Goal: Task Accomplishment & Management: Complete application form

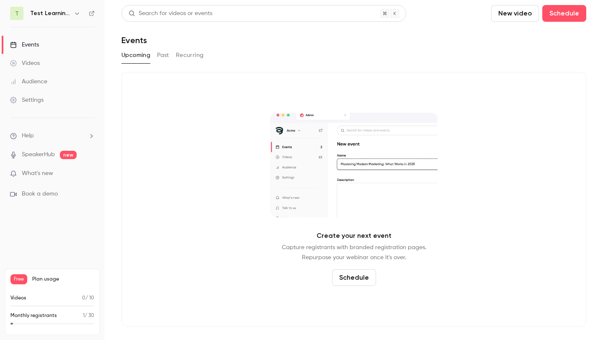
click at [62, 16] on h6 "Test Learning Days" at bounding box center [50, 13] width 40 height 8
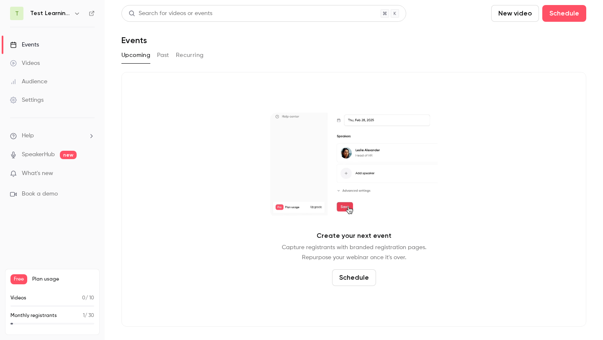
click at [76, 13] on icon "button" at bounding box center [77, 13] width 7 height 7
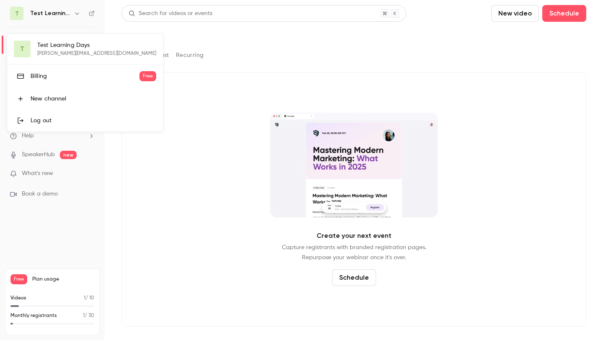
click at [31, 18] on div at bounding box center [301, 170] width 603 height 340
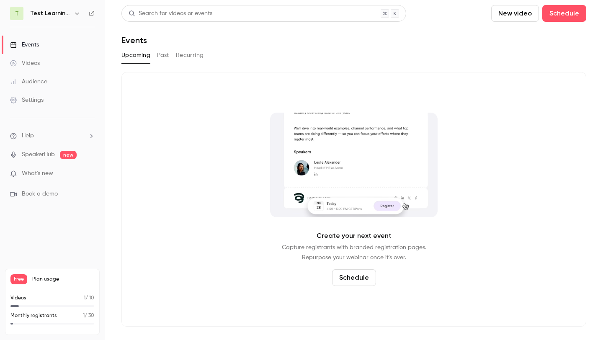
click at [20, 16] on span "T" at bounding box center [16, 13] width 13 height 13
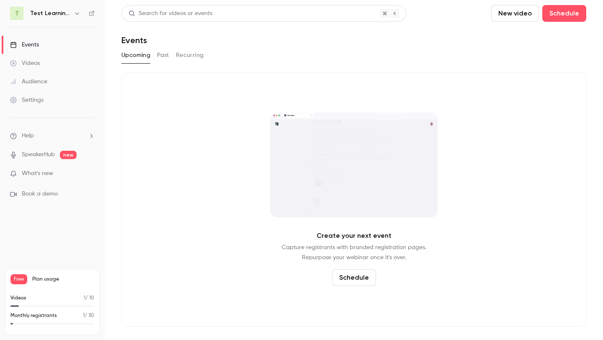
click at [60, 135] on li "Help" at bounding box center [52, 136] width 85 height 9
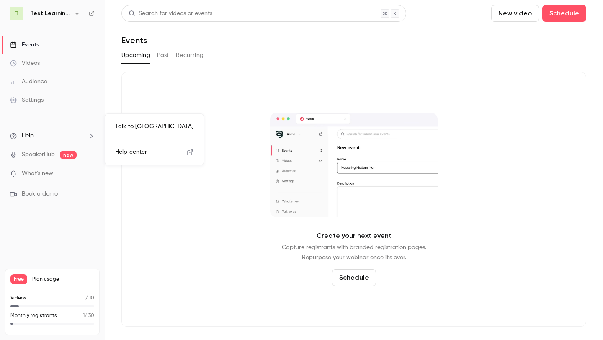
click at [62, 180] on div at bounding box center [301, 170] width 603 height 340
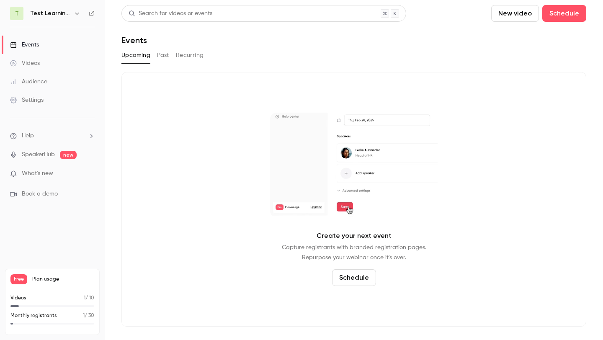
click at [56, 178] on li "What's new" at bounding box center [52, 174] width 85 height 10
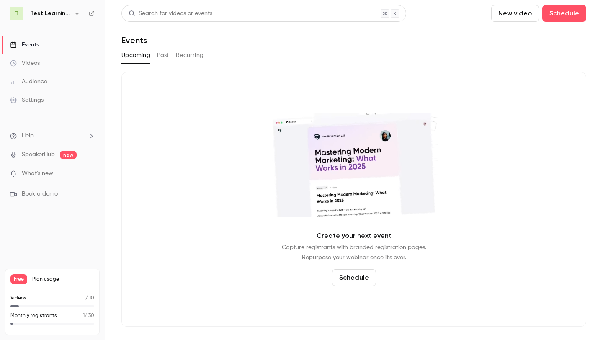
click at [52, 177] on span "What's new" at bounding box center [37, 173] width 31 height 9
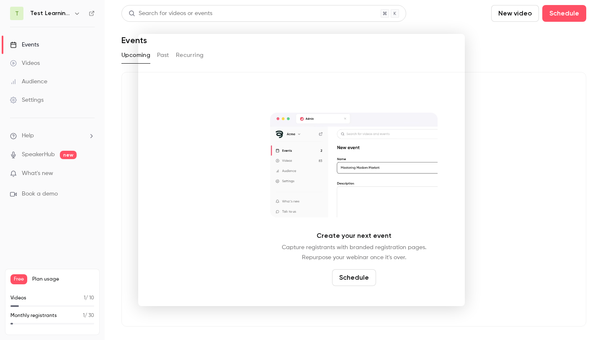
click at [561, 215] on div at bounding box center [301, 170] width 603 height 340
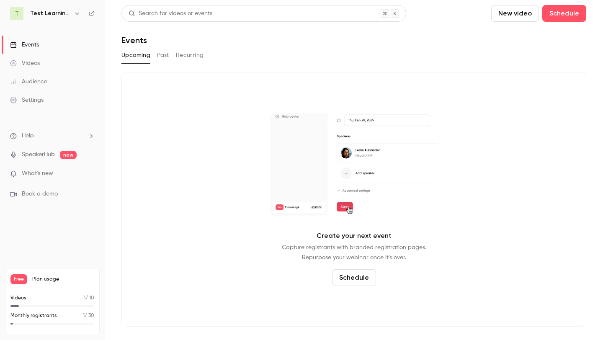
click at [83, 16] on div "T Test Learning Days" at bounding box center [52, 13] width 85 height 13
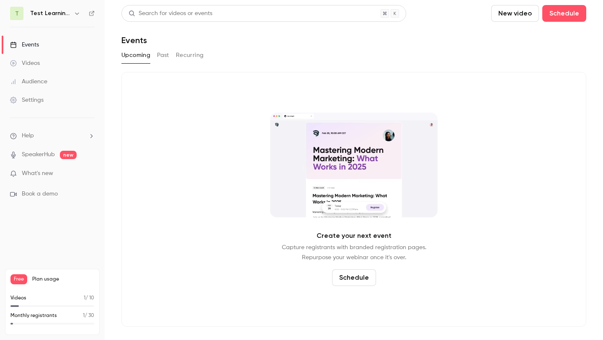
click at [74, 13] on icon "button" at bounding box center [77, 13] width 7 height 7
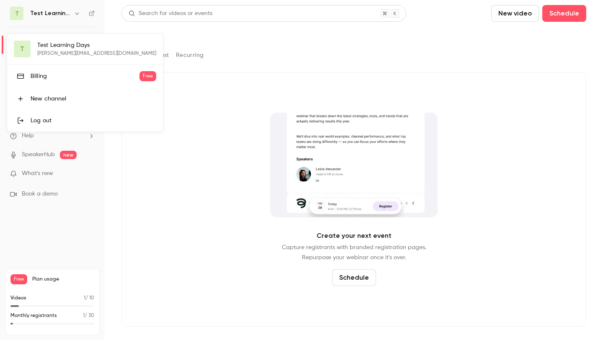
click at [72, 100] on div "New channel" at bounding box center [94, 99] width 126 height 8
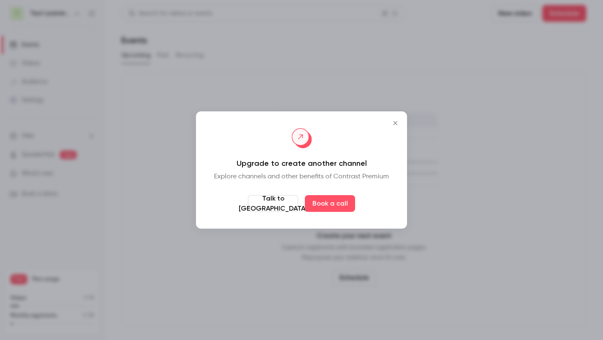
click at [400, 121] on icon "Close" at bounding box center [396, 123] width 10 height 7
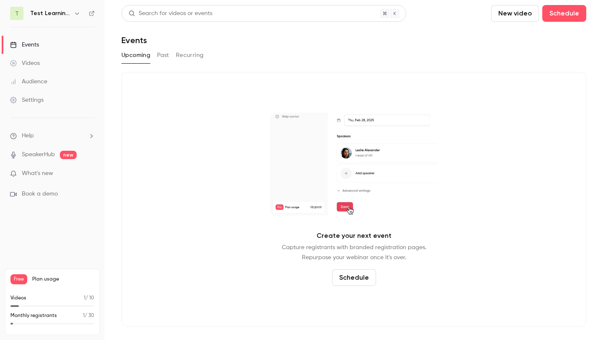
click at [66, 13] on h6 "Test Learning Days" at bounding box center [50, 13] width 40 height 8
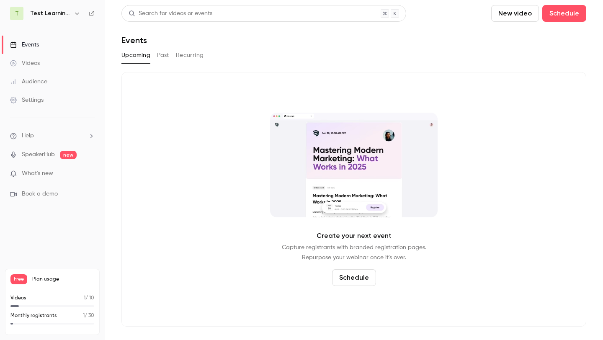
click at [75, 13] on icon "button" at bounding box center [77, 13] width 7 height 7
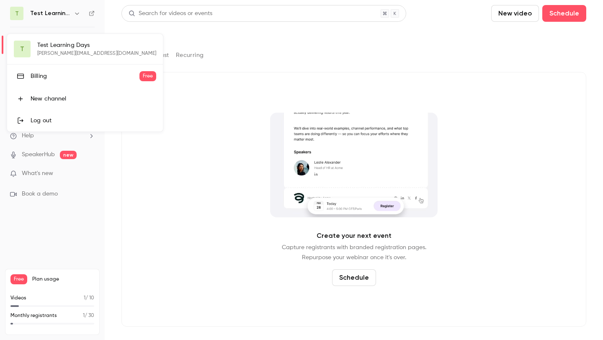
click at [229, 186] on div at bounding box center [301, 170] width 603 height 340
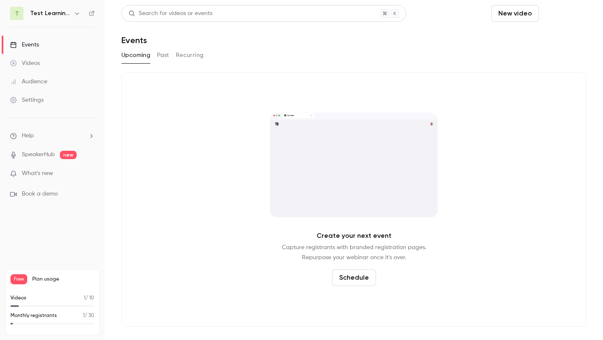
click at [559, 10] on button "Schedule" at bounding box center [565, 13] width 44 height 17
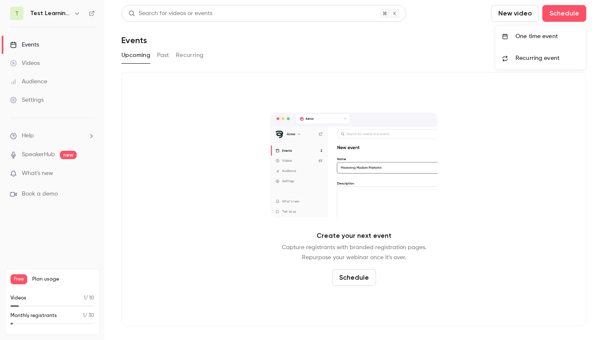
click at [550, 34] on div "One time event" at bounding box center [548, 36] width 64 height 8
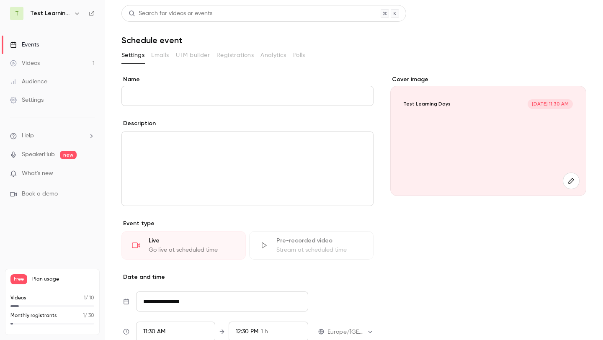
scroll to position [128, 0]
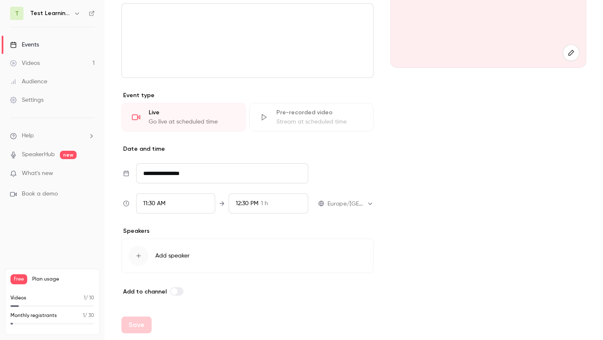
click at [194, 250] on button "Add speaker" at bounding box center [248, 256] width 252 height 34
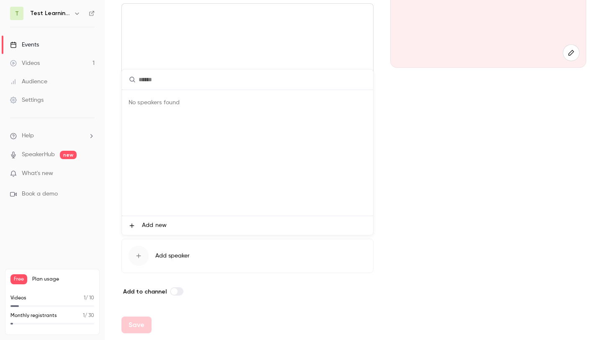
click at [148, 225] on span "Add new" at bounding box center [154, 225] width 25 height 9
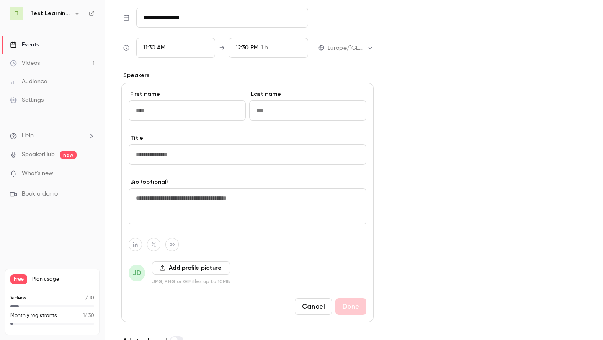
scroll to position [298, 0]
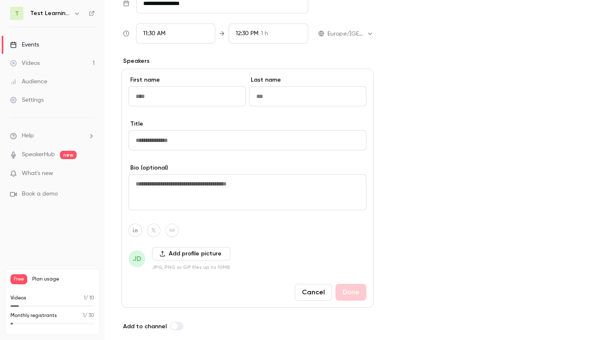
click at [316, 296] on button "Cancel" at bounding box center [313, 292] width 37 height 17
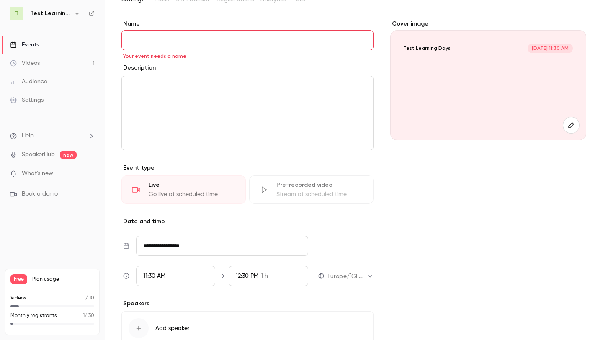
scroll to position [0, 0]
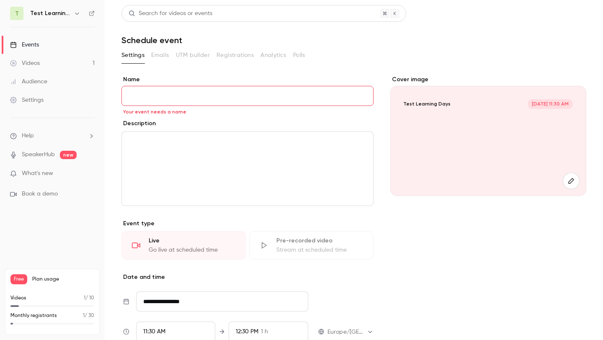
click at [174, 103] on input "Name" at bounding box center [248, 96] width 252 height 20
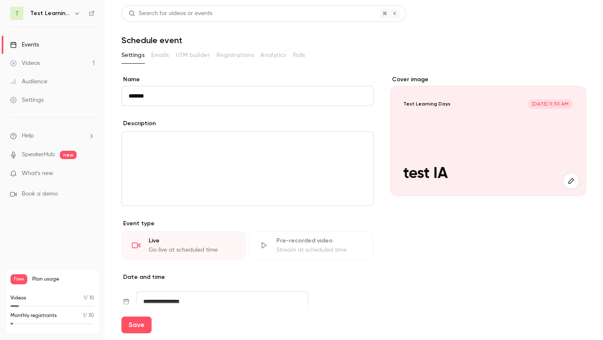
click at [178, 166] on div "editor" at bounding box center [247, 169] width 251 height 74
click at [131, 96] on input "*******" at bounding box center [248, 96] width 252 height 20
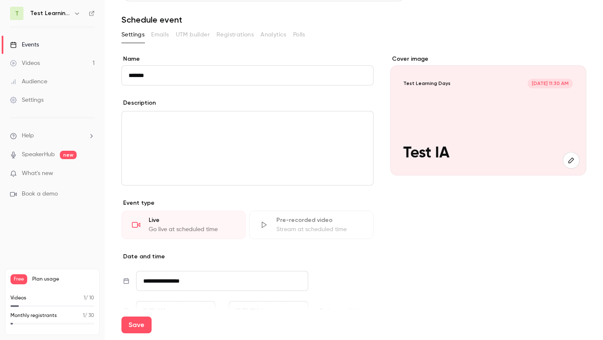
scroll to position [22, 0]
type input "*******"
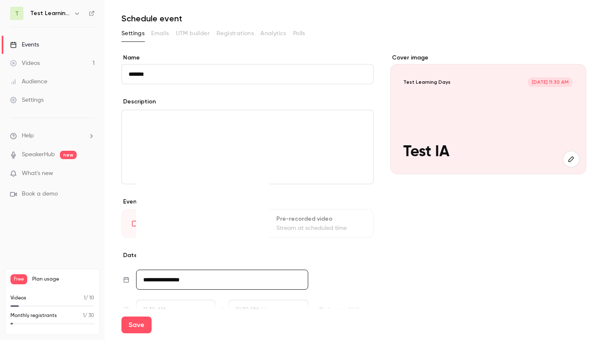
click at [257, 271] on input "**********" at bounding box center [222, 280] width 172 height 20
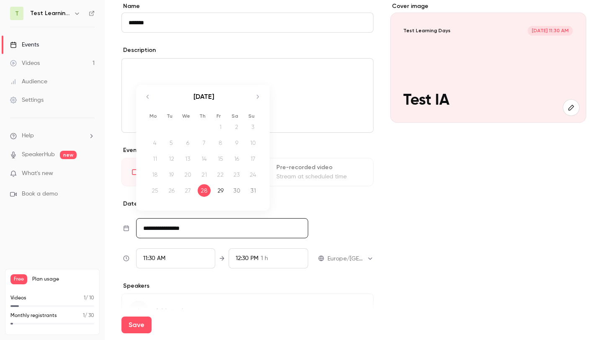
scroll to position [75, 0]
click at [220, 189] on div "29" at bounding box center [220, 189] width 13 height 13
type input "**********"
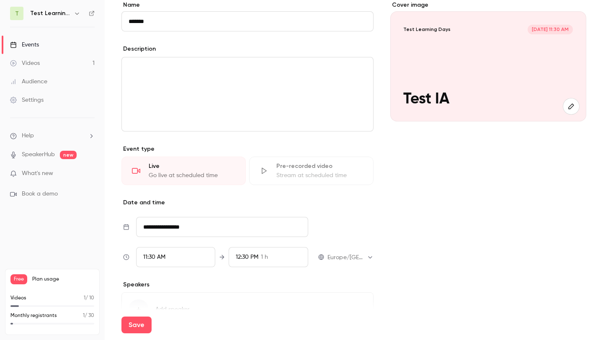
click at [238, 276] on div "**********" at bounding box center [248, 176] width 252 height 350
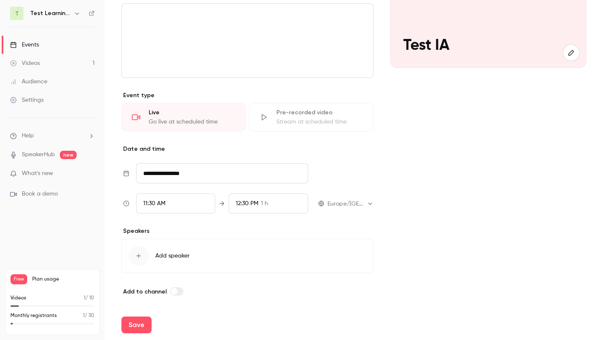
click at [210, 260] on button "Add speaker" at bounding box center [248, 256] width 252 height 34
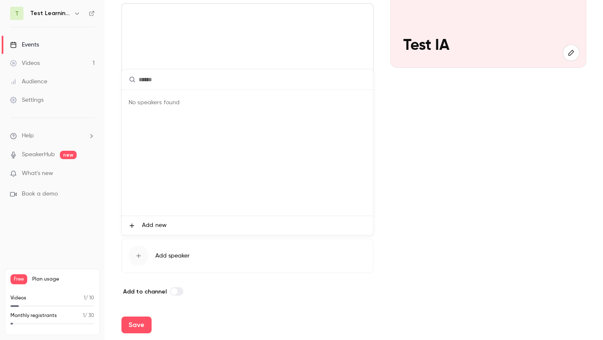
click at [158, 223] on span "Add new" at bounding box center [154, 225] width 25 height 9
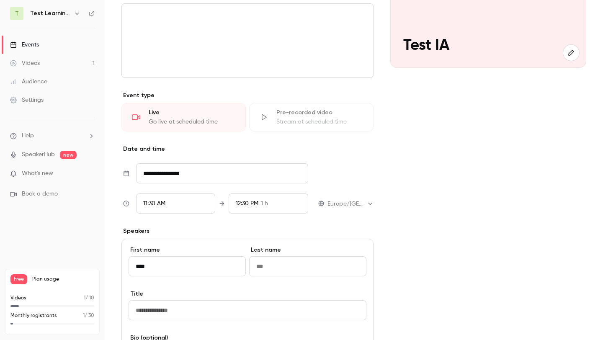
type input "****"
click at [277, 262] on input "Last name" at bounding box center [307, 266] width 117 height 20
type input "*****"
click at [391, 245] on div "Cover image Test Learning Days P [DATE] 11:30 AM Test IA" at bounding box center [489, 224] width 196 height 554
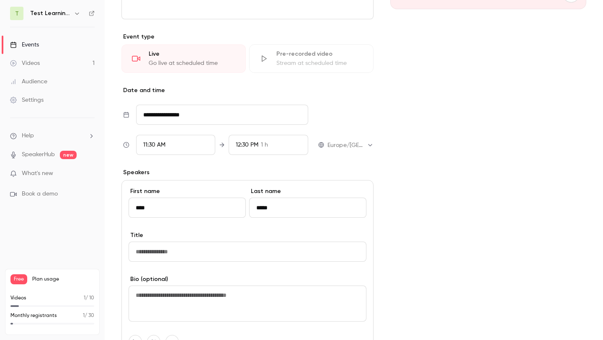
scroll to position [203, 0]
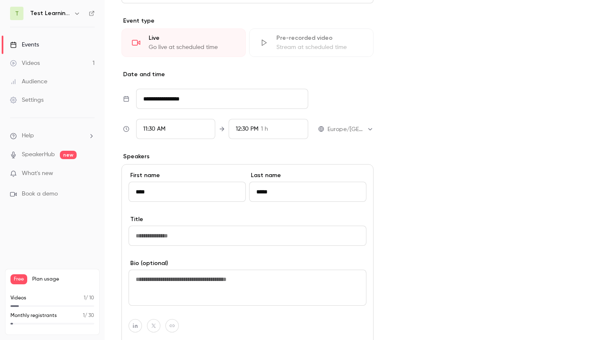
click at [339, 238] on input "Title" at bounding box center [248, 236] width 238 height 20
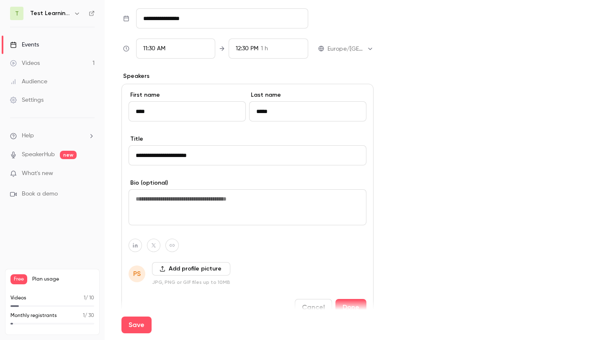
scroll to position [333, 0]
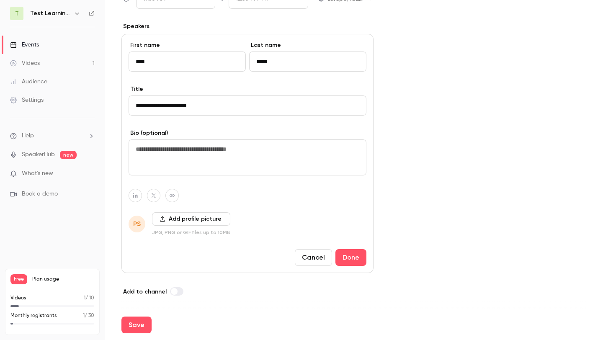
type input "**********"
click at [215, 152] on textarea at bounding box center [248, 158] width 238 height 36
click at [220, 226] on div "Add profile picture JPG, PNG or GIF files up to 10MB" at bounding box center [191, 223] width 78 height 23
click at [212, 216] on button "Add profile picture" at bounding box center [191, 218] width 78 height 13
click at [199, 227] on div "Add profile picture JPG, PNG or GIF files up to 10MB" at bounding box center [191, 223] width 78 height 23
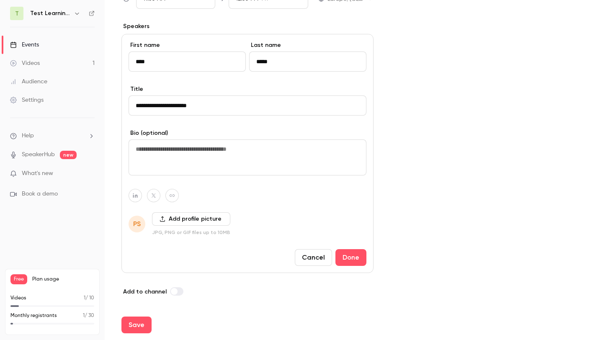
click at [199, 223] on button "Add profile picture" at bounding box center [191, 218] width 78 height 13
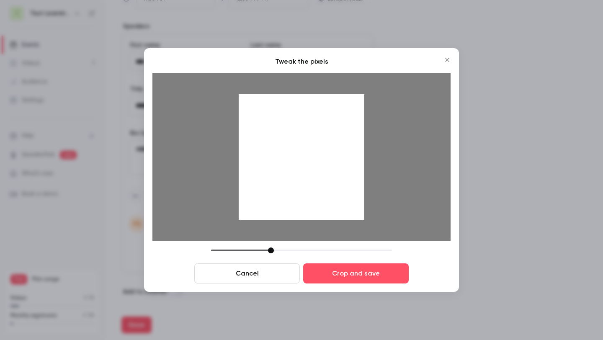
drag, startPoint x: 324, startPoint y: 179, endPoint x: 324, endPoint y: 190, distance: 11.3
click at [324, 190] on div at bounding box center [302, 157] width 126 height 126
drag, startPoint x: 272, startPoint y: 251, endPoint x: 294, endPoint y: 248, distance: 22.4
click at [294, 248] on div at bounding box center [293, 251] width 6 height 6
drag, startPoint x: 301, startPoint y: 175, endPoint x: 304, endPoint y: 200, distance: 25.3
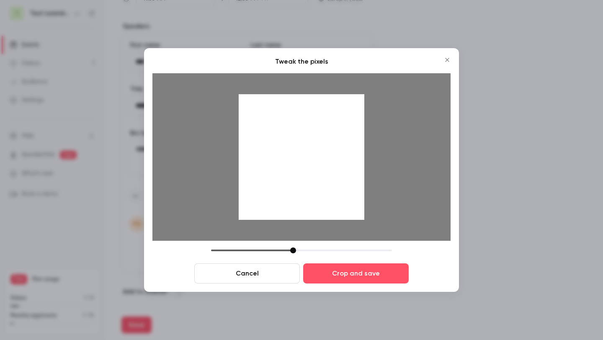
click at [304, 200] on div at bounding box center [302, 157] width 126 height 126
drag, startPoint x: 293, startPoint y: 248, endPoint x: 281, endPoint y: 249, distance: 11.8
click at [281, 249] on div at bounding box center [282, 251] width 6 height 6
click at [315, 169] on div at bounding box center [302, 157] width 126 height 126
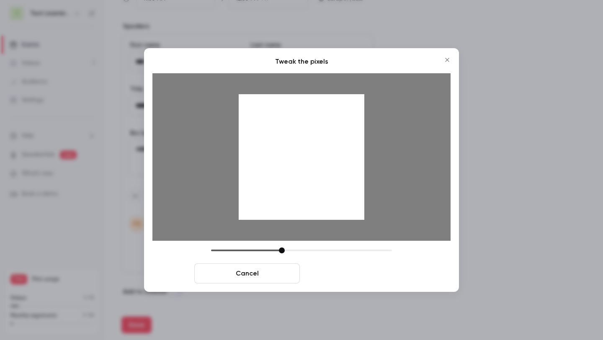
click at [341, 277] on button "Crop and save" at bounding box center [356, 274] width 106 height 20
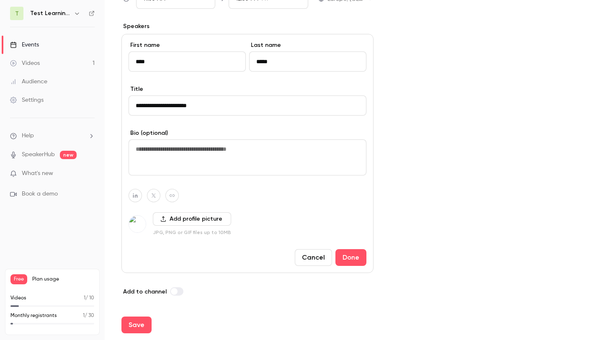
click at [342, 278] on div "**********" at bounding box center [248, 19] width 252 height 554
click at [352, 263] on button "Done" at bounding box center [351, 257] width 31 height 17
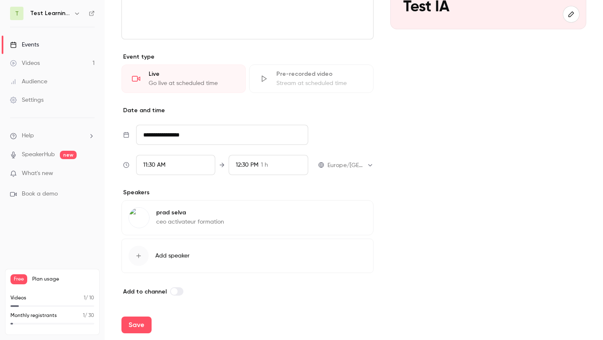
click at [172, 290] on span at bounding box center [174, 291] width 7 height 7
click at [173, 291] on label at bounding box center [176, 291] width 13 height 8
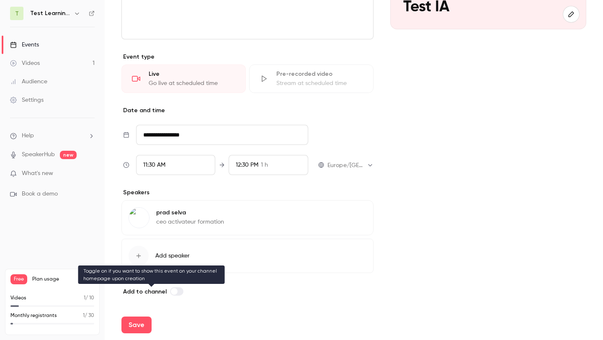
click at [175, 294] on label at bounding box center [176, 291] width 13 height 8
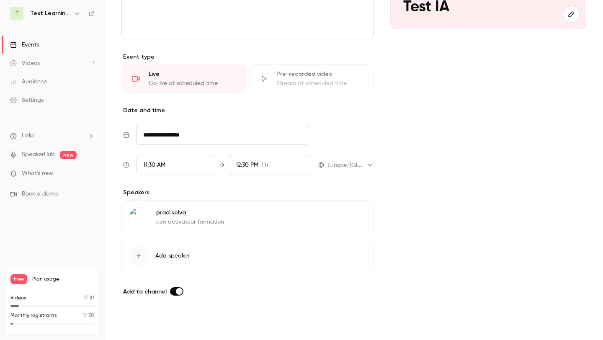
click at [148, 323] on button "Save" at bounding box center [137, 325] width 30 height 17
type input "**********"
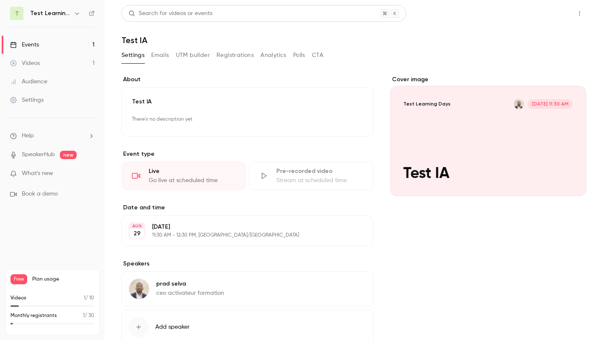
click at [547, 18] on button "Share" at bounding box center [549, 13] width 33 height 17
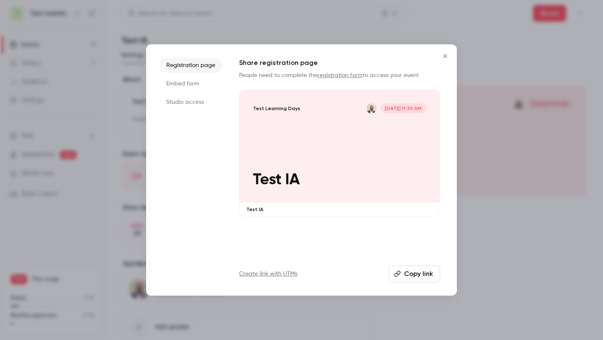
click at [404, 274] on button "Copy link" at bounding box center [415, 274] width 52 height 17
click at [414, 273] on button "Copy link" at bounding box center [415, 274] width 52 height 17
click at [442, 54] on icon "Close" at bounding box center [445, 56] width 10 height 7
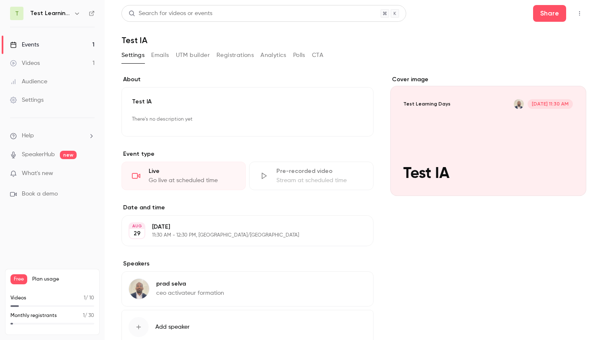
click at [41, 47] on link "Events 1" at bounding box center [52, 45] width 105 height 18
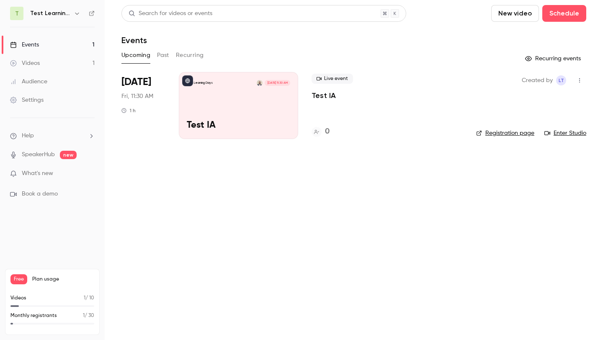
click at [335, 98] on div "Live event Test IA" at bounding box center [387, 87] width 151 height 27
click at [331, 83] on span "Live event" at bounding box center [332, 79] width 41 height 10
click at [336, 81] on span "Live event" at bounding box center [332, 79] width 41 height 10
click at [352, 137] on div "Live event Test IA 0" at bounding box center [387, 105] width 151 height 67
click at [582, 75] on button "button" at bounding box center [579, 80] width 13 height 13
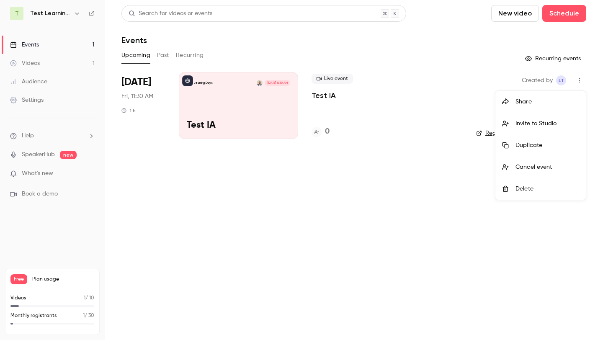
click at [398, 187] on div at bounding box center [301, 170] width 603 height 340
click at [408, 107] on div "Live event Test IA 0" at bounding box center [387, 105] width 151 height 67
click at [300, 147] on li "[DATE] Fri, 11:30 AM 1 h Test Learning Days [DATE] 11:30 AM Test IA Live event …" at bounding box center [354, 110] width 465 height 77
click at [577, 75] on button "button" at bounding box center [579, 80] width 13 height 13
click at [505, 164] on icon at bounding box center [505, 167] width 7 height 7
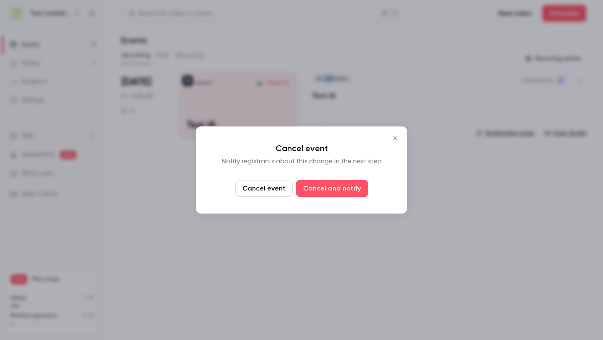
click at [389, 136] on button "Close" at bounding box center [395, 138] width 17 height 17
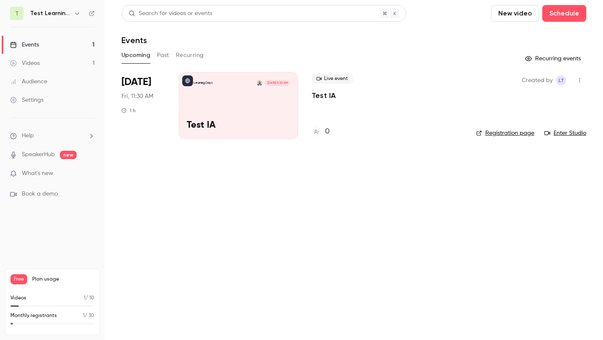
click at [355, 122] on div "Live event Test IA 0" at bounding box center [387, 105] width 151 height 67
click at [164, 57] on button "Past" at bounding box center [163, 55] width 12 height 13
click at [140, 57] on button "Upcoming" at bounding box center [136, 55] width 29 height 13
click at [190, 52] on button "Recurring" at bounding box center [190, 55] width 28 height 13
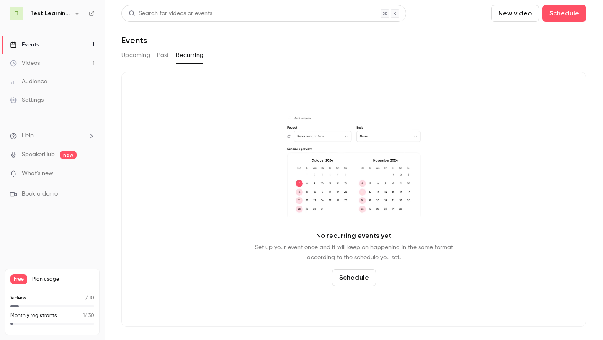
click at [132, 52] on button "Upcoming" at bounding box center [136, 55] width 29 height 13
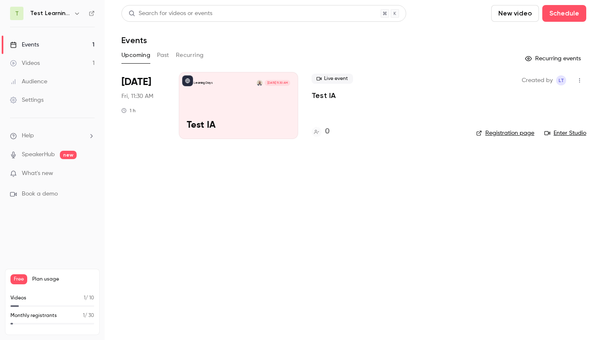
click at [80, 39] on link "Events 1" at bounding box center [52, 45] width 105 height 18
click at [271, 115] on div "Test Learning Days [DATE] 11:30 AM Test IA" at bounding box center [238, 105] width 119 height 67
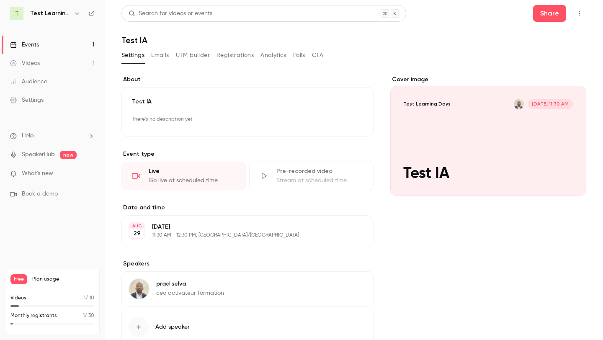
click at [124, 57] on button "Settings" at bounding box center [133, 55] width 23 height 13
click at [77, 44] on link "Events 1" at bounding box center [52, 45] width 105 height 18
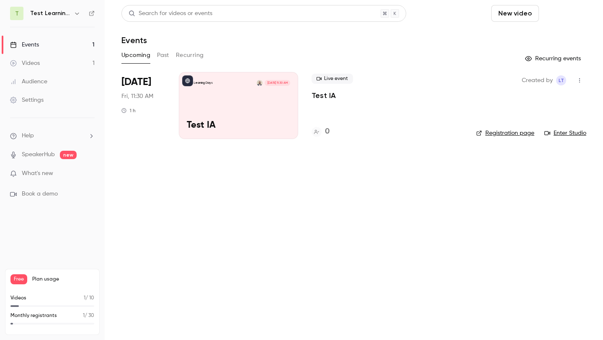
click at [555, 18] on button "Schedule" at bounding box center [565, 13] width 44 height 17
click at [552, 36] on div "One time event" at bounding box center [548, 36] width 64 height 8
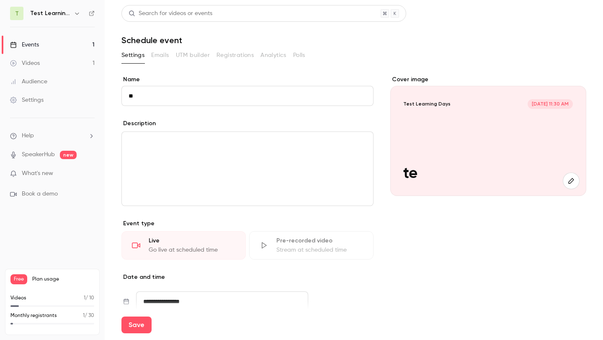
type input "*"
type input "*********"
click at [191, 157] on div "editor" at bounding box center [247, 169] width 251 height 74
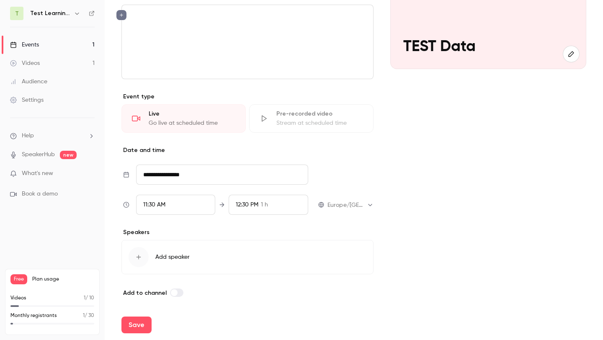
scroll to position [128, 0]
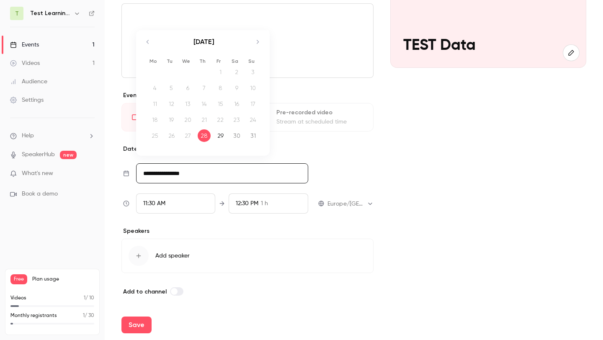
click at [186, 174] on input "**********" at bounding box center [222, 173] width 172 height 20
click at [215, 140] on td "29" at bounding box center [220, 136] width 16 height 16
type input "**********"
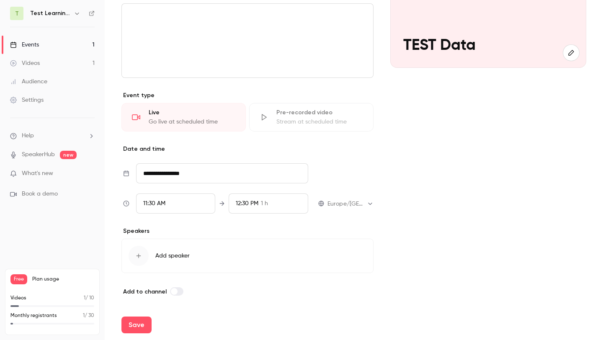
click at [146, 249] on button "Add speaker" at bounding box center [248, 256] width 252 height 34
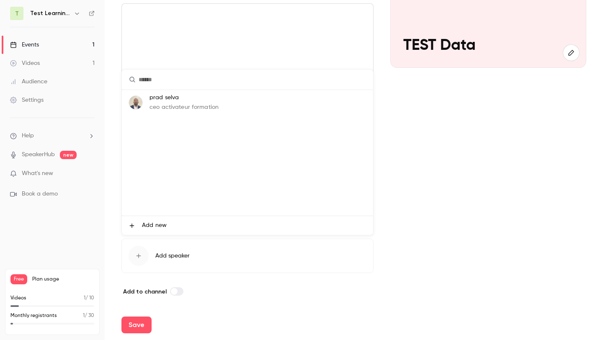
click at [157, 229] on span "Add new" at bounding box center [154, 225] width 25 height 9
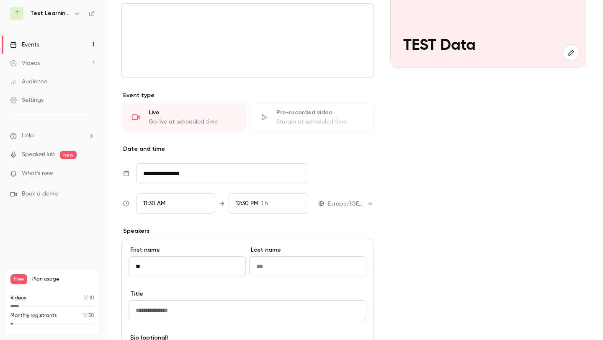
type input "*"
type input "*****"
click at [249, 268] on div "First name ***** Last name" at bounding box center [248, 268] width 238 height 44
click at [250, 268] on input "Last name" at bounding box center [307, 266] width 117 height 20
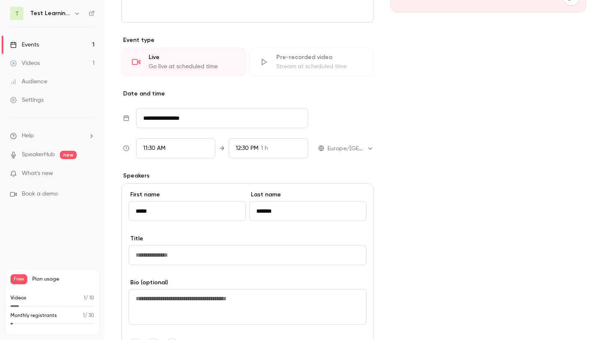
scroll to position [185, 0]
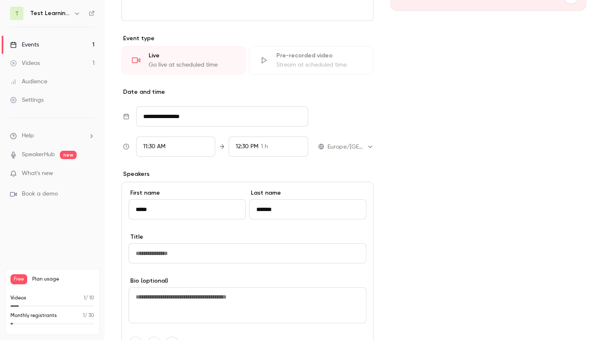
type input "*******"
click at [229, 252] on input "Title" at bounding box center [248, 253] width 238 height 20
type input "**********"
click at [122, 317] on button "Save" at bounding box center [137, 325] width 30 height 17
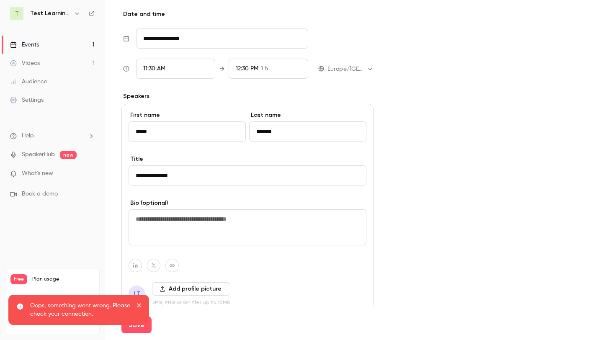
scroll to position [333, 0]
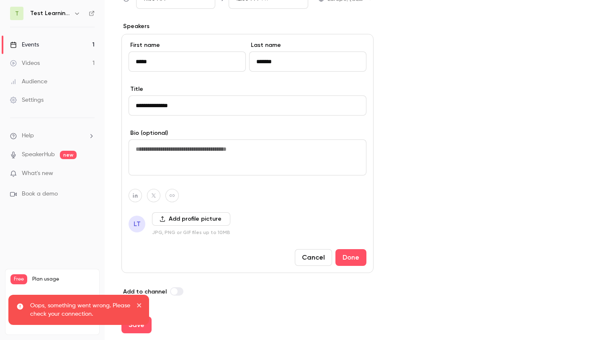
click at [213, 223] on button "Add profile picture" at bounding box center [191, 218] width 78 height 13
click at [354, 256] on button "Done" at bounding box center [351, 257] width 31 height 17
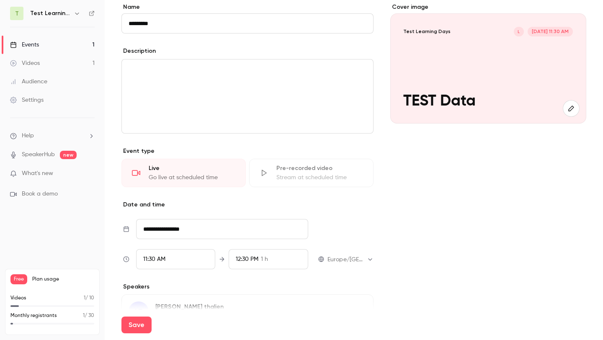
scroll to position [75, 0]
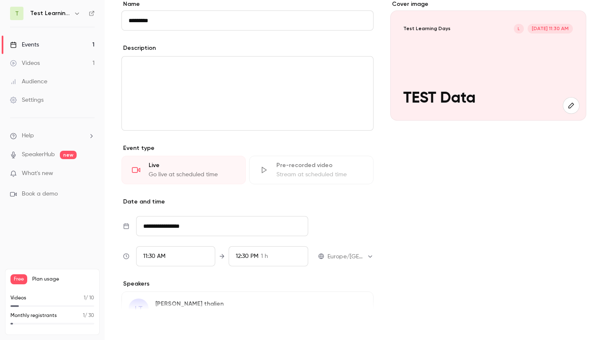
click at [136, 323] on button "Save" at bounding box center [137, 325] width 30 height 17
type input "**********"
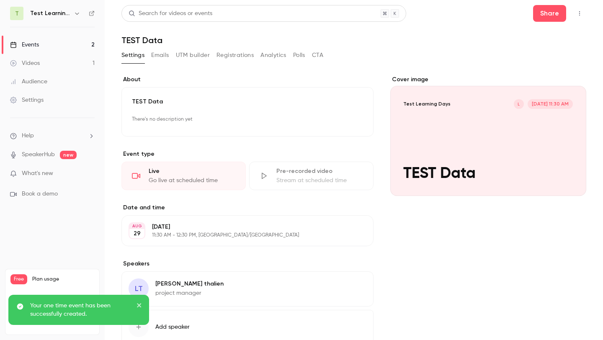
click at [65, 46] on link "Events 2" at bounding box center [52, 45] width 105 height 18
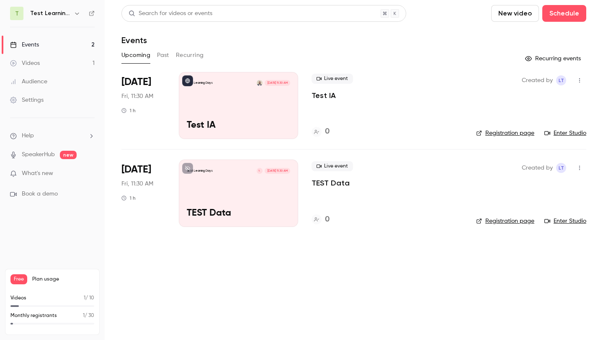
click at [412, 174] on div "Live event TEST Data" at bounding box center [387, 174] width 151 height 27
click at [318, 243] on main "Search for videos or events New video Schedule Events Upcoming Past Recurring R…" at bounding box center [354, 170] width 499 height 340
